Goal: Transaction & Acquisition: Purchase product/service

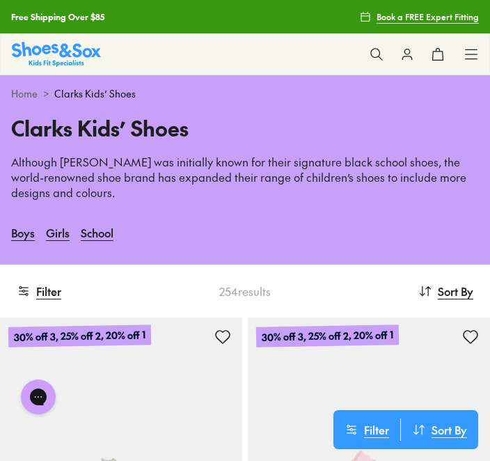
click at [382, 63] on button at bounding box center [376, 54] width 31 height 31
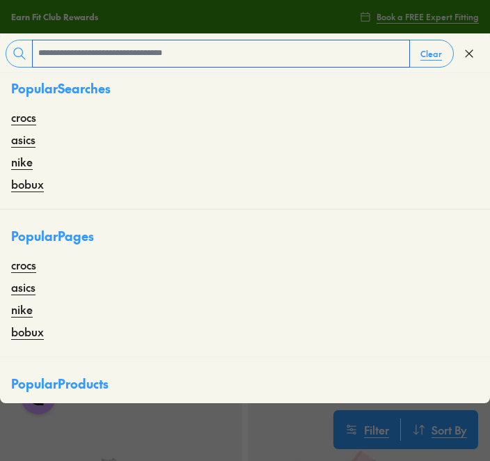
click at [194, 55] on input "text" at bounding box center [221, 53] width 377 height 26
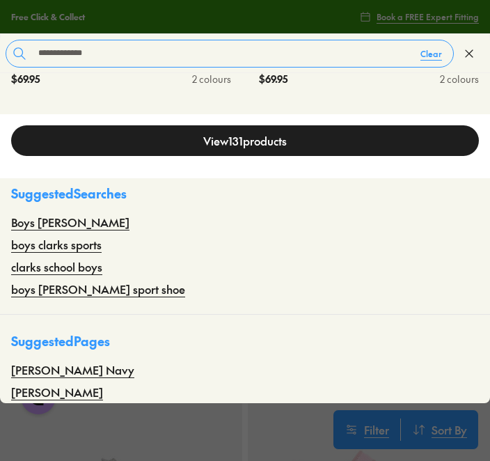
scroll to position [696, 0]
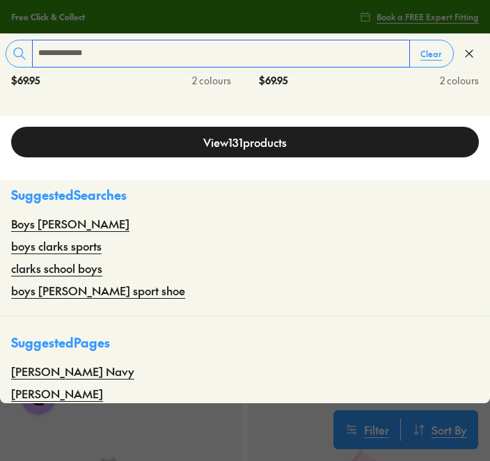
type input "**********"
click at [272, 143] on link "View 131 products" at bounding box center [245, 142] width 468 height 31
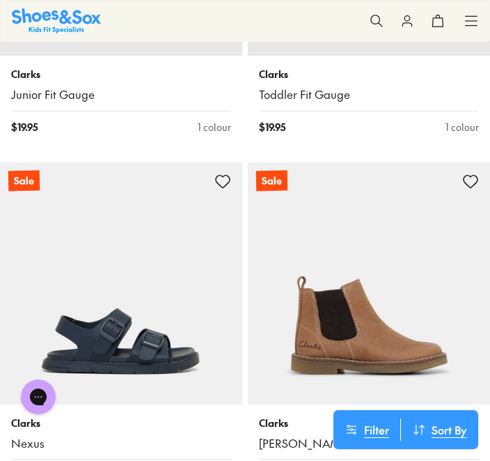
scroll to position [6975, 0]
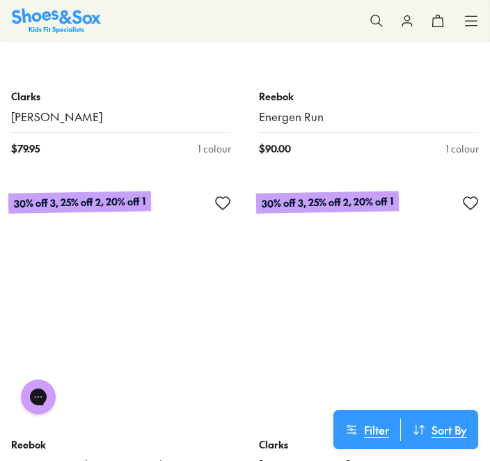
scroll to position [11740, 0]
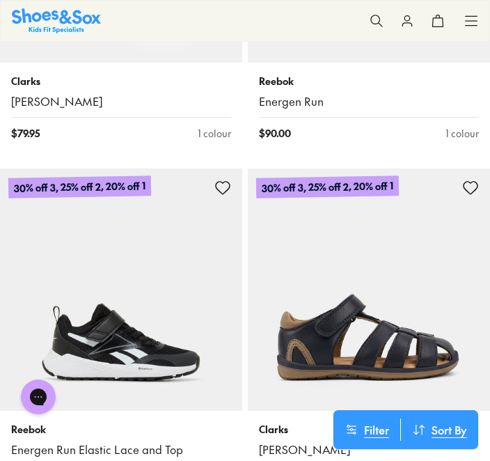
click at [122, 275] on img at bounding box center [121, 289] width 242 height 242
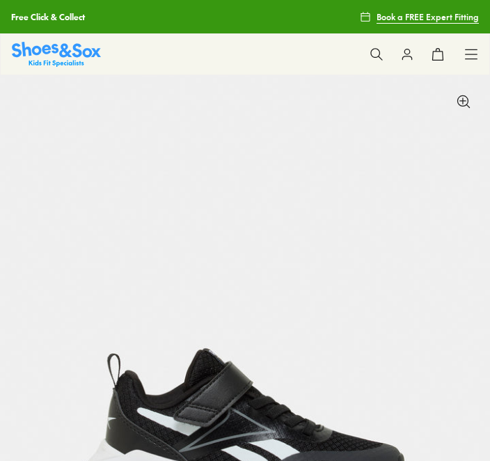
scroll to position [184, 0]
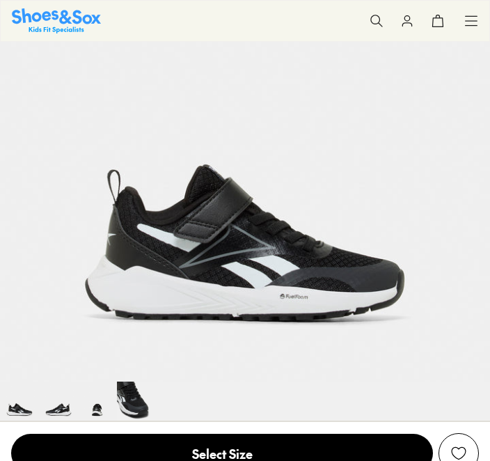
select select "*"
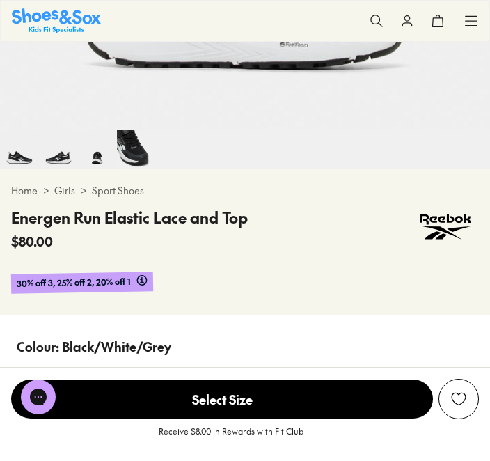
scroll to position [445, 0]
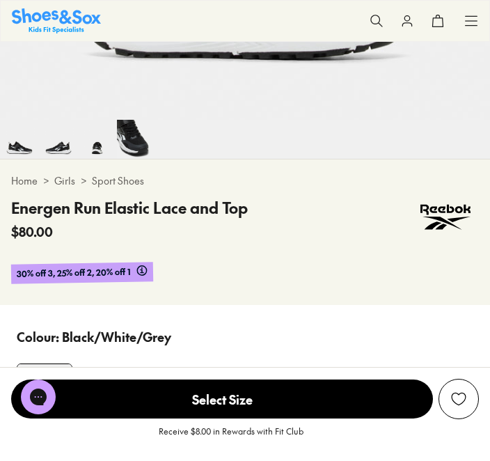
click at [261, 418] on span "Select Size" at bounding box center [222, 398] width 422 height 39
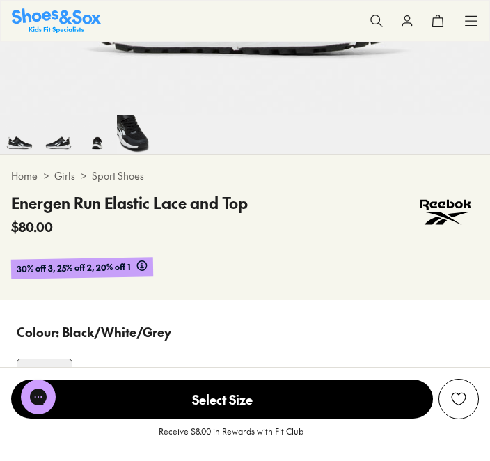
scroll to position [621, 0]
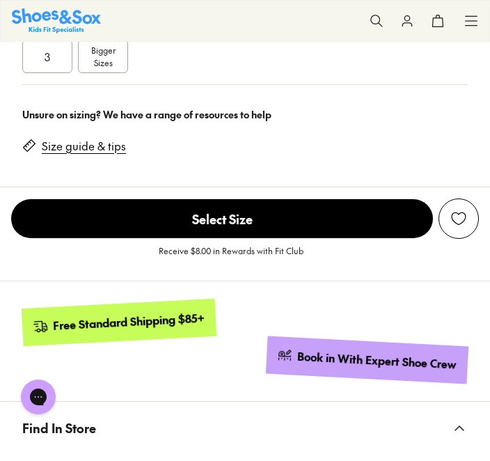
click at [279, 199] on span "Select Size" at bounding box center [222, 218] width 422 height 39
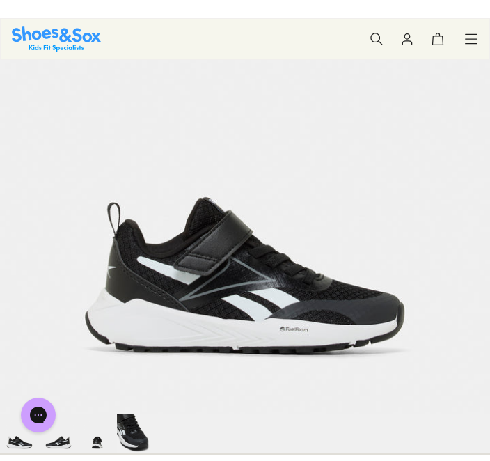
scroll to position [0, 0]
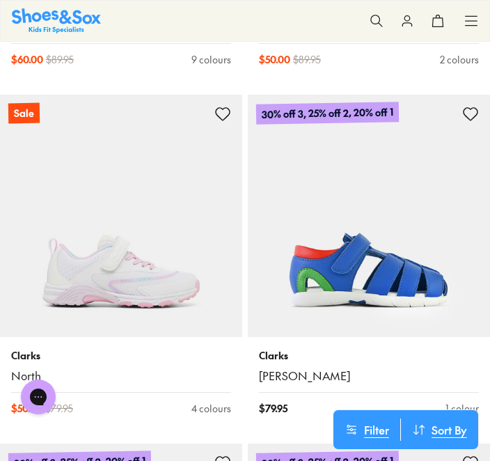
scroll to position [4042, 0]
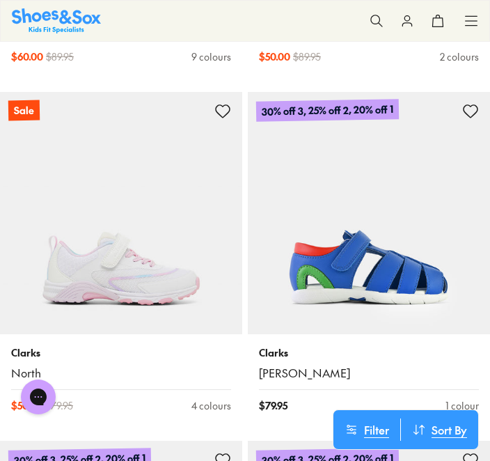
click at [209, 404] on div "4 colours" at bounding box center [211, 405] width 40 height 15
click at [218, 403] on div "4 colours" at bounding box center [211, 405] width 40 height 15
click at [215, 402] on div "4 colours" at bounding box center [211, 405] width 40 height 15
click at [220, 413] on div "Clarks North $ 50.00 $ 79.95 4 colours" at bounding box center [121, 379] width 242 height 90
click at [207, 414] on div "Clarks North $ 50.00 $ 79.95 4 colours" at bounding box center [121, 379] width 242 height 90
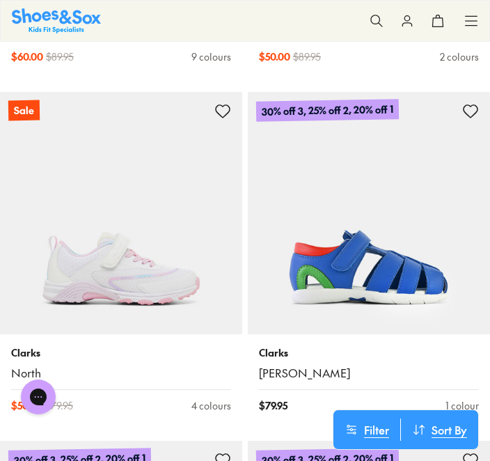
click at [207, 414] on div "Clarks North $ 50.00 $ 79.95 4 colours" at bounding box center [121, 379] width 242 height 90
click at [218, 413] on div "Clarks North $ 50.00 $ 79.95 4 colours" at bounding box center [121, 379] width 242 height 90
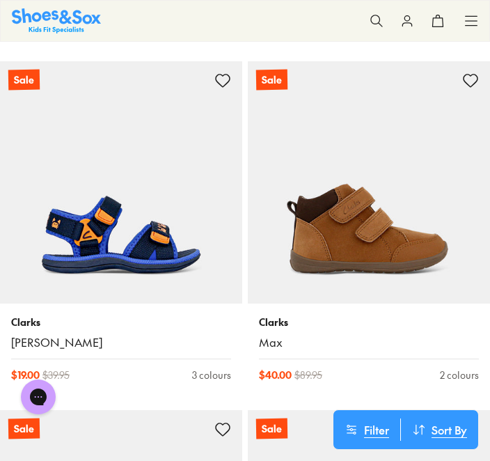
scroll to position [6558, 0]
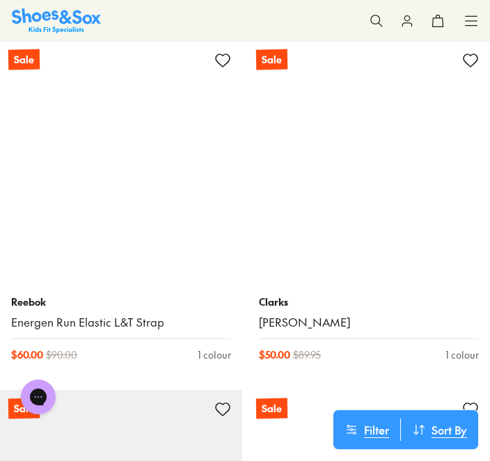
scroll to position [9671, 0]
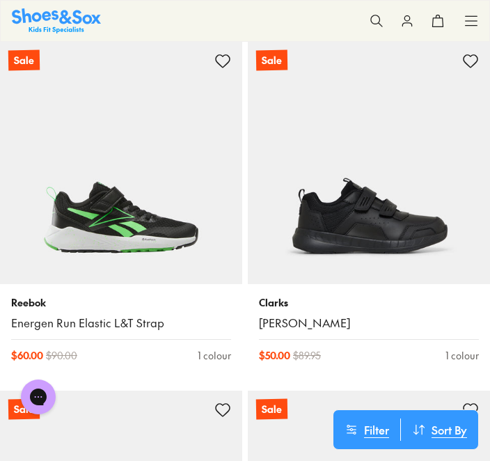
click at [171, 235] on img at bounding box center [121, 163] width 242 height 242
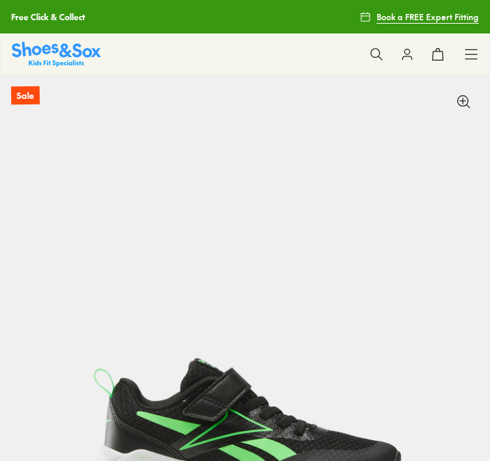
select select "*"
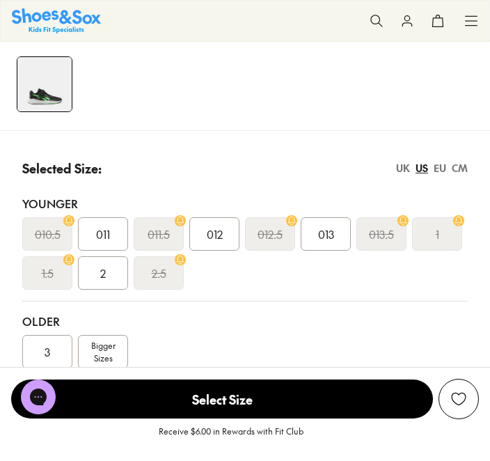
click at [101, 362] on span "Bigger Sizes" at bounding box center [103, 351] width 24 height 25
